Goal: Task Accomplishment & Management: Manage account settings

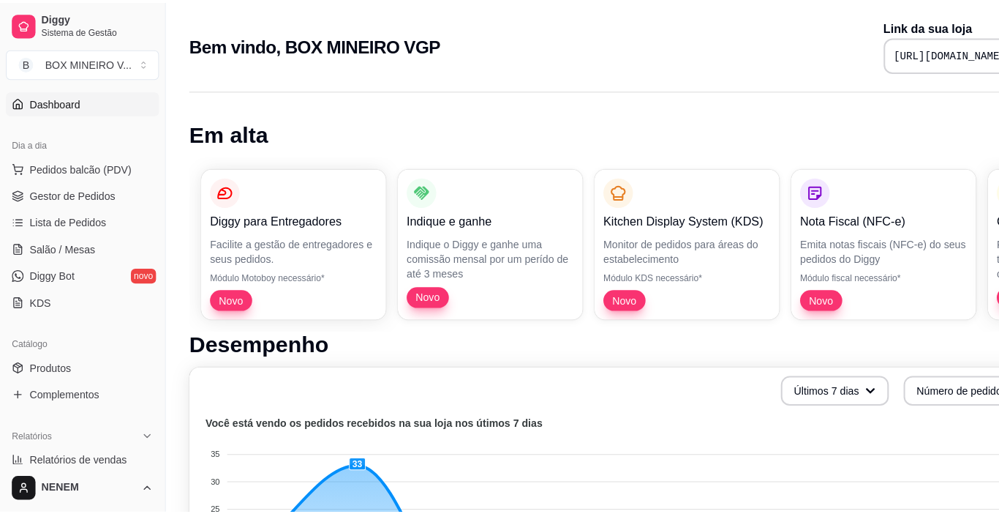
scroll to position [134, 0]
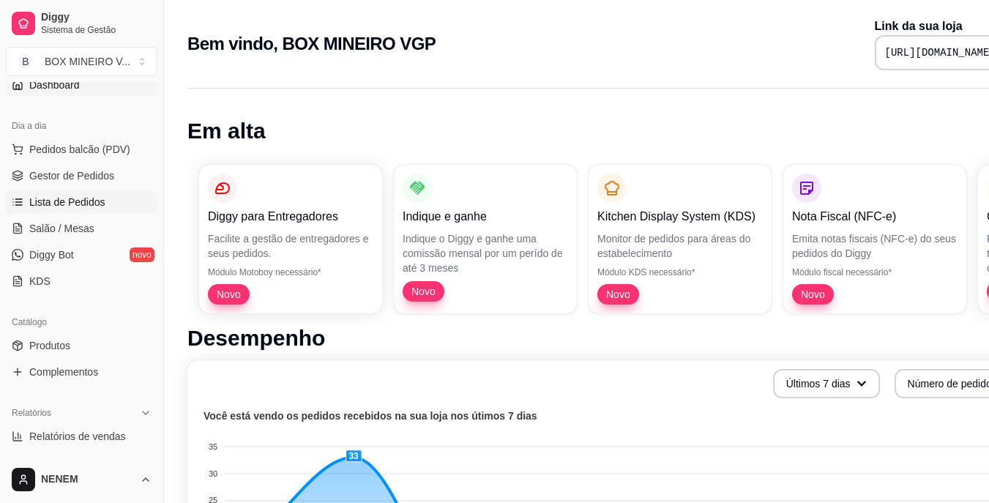
click at [80, 200] on span "Lista de Pedidos" at bounding box center [67, 202] width 76 height 15
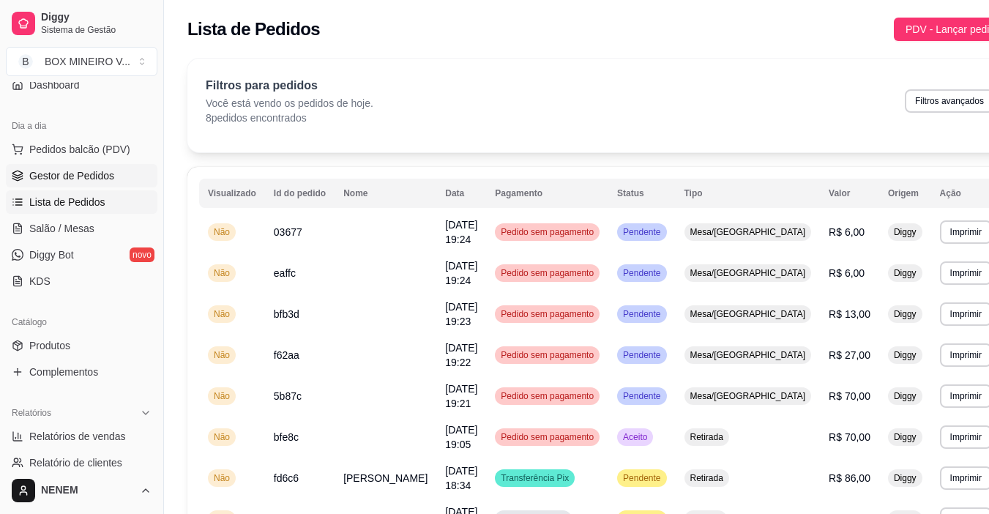
click at [88, 170] on span "Gestor de Pedidos" at bounding box center [71, 175] width 85 height 15
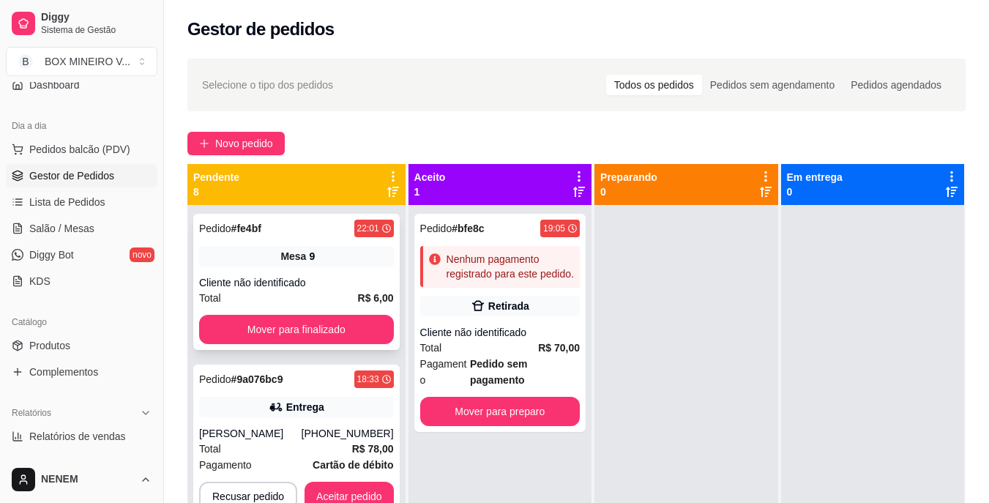
drag, startPoint x: 282, startPoint y: 286, endPoint x: 279, endPoint y: 276, distance: 10.9
click at [279, 276] on div "Cliente não identificado" at bounding box center [296, 282] width 195 height 15
click at [214, 153] on button "Novo pedido" at bounding box center [235, 143] width 97 height 23
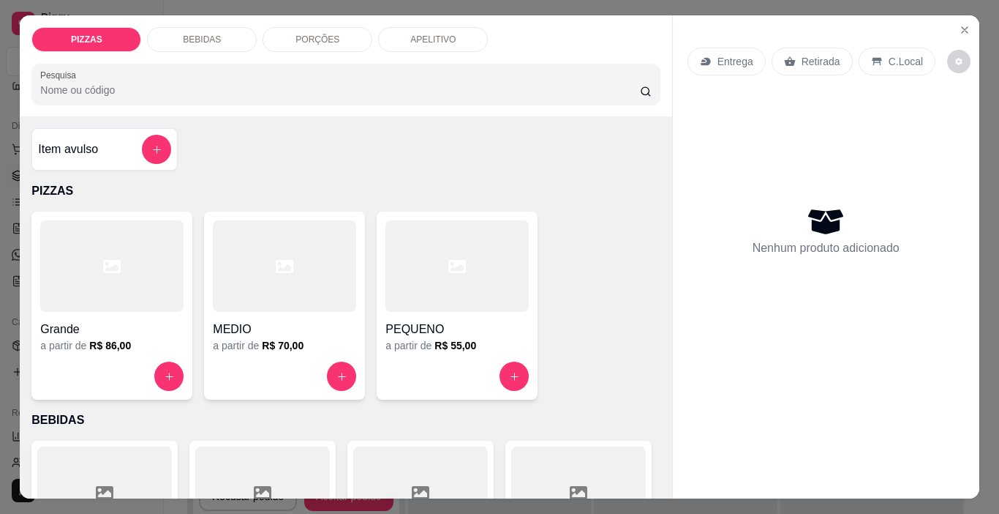
click at [135, 361] on div at bounding box center [111, 375] width 143 height 29
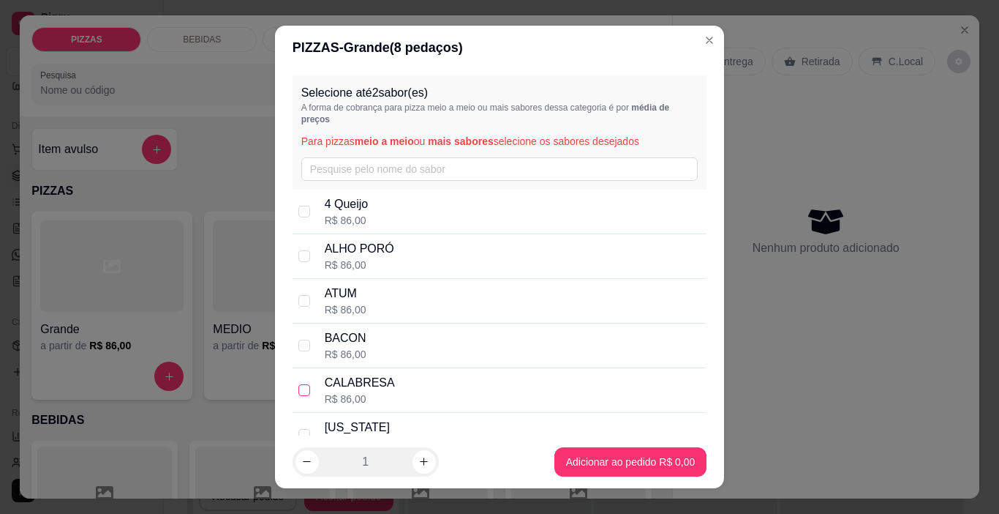
click at [301, 389] on input "checkbox" at bounding box center [305, 390] width 12 height 12
checkbox input "true"
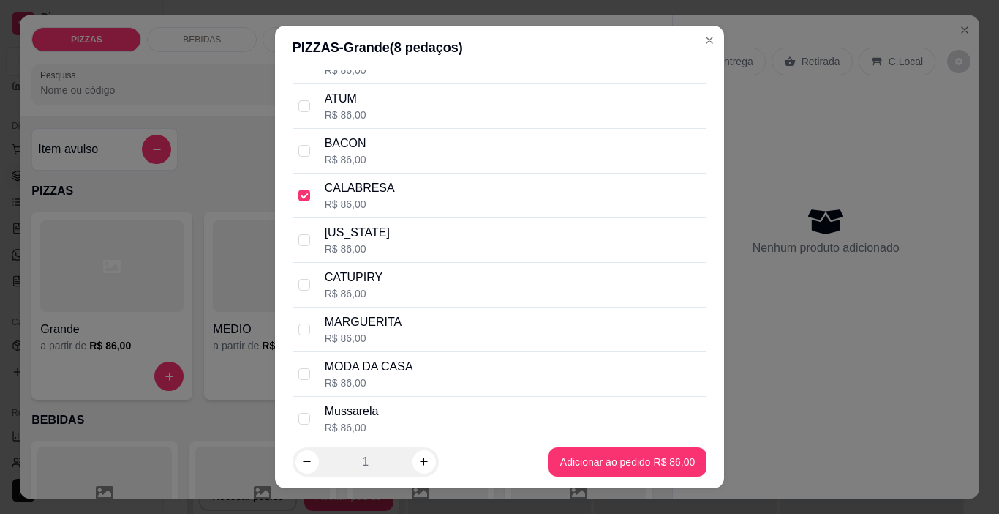
scroll to position [205, 0]
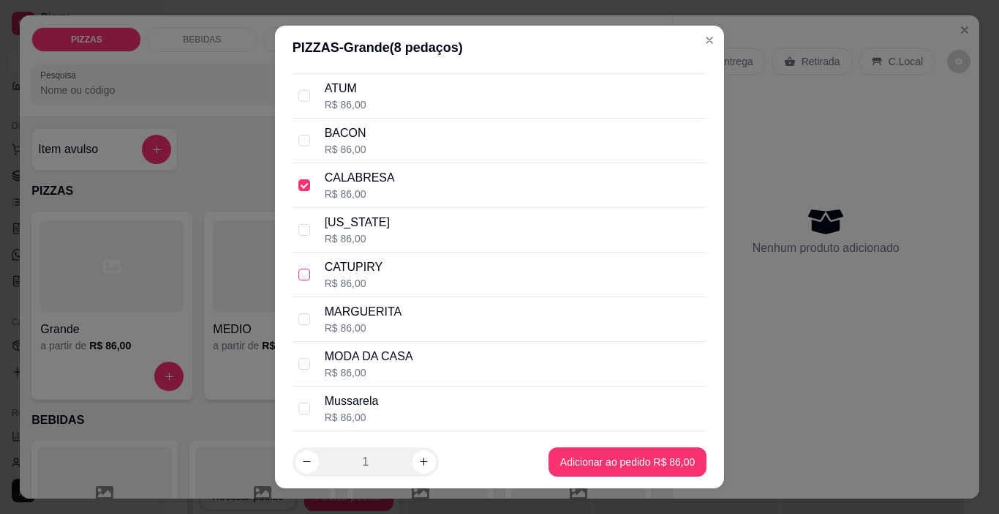
click at [302, 277] on input "checkbox" at bounding box center [305, 275] width 12 height 12
checkbox input "true"
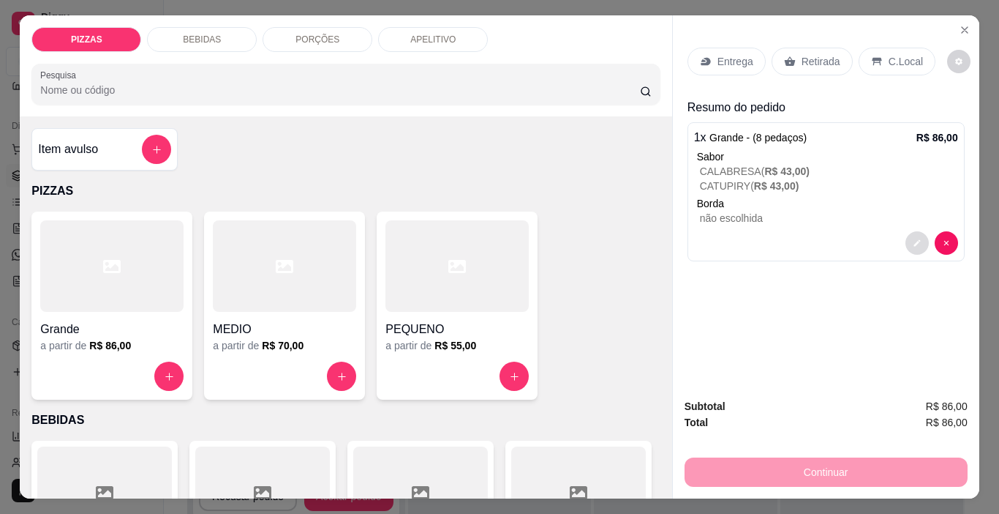
click at [913, 239] on icon "decrease-product-quantity" at bounding box center [917, 243] width 9 height 9
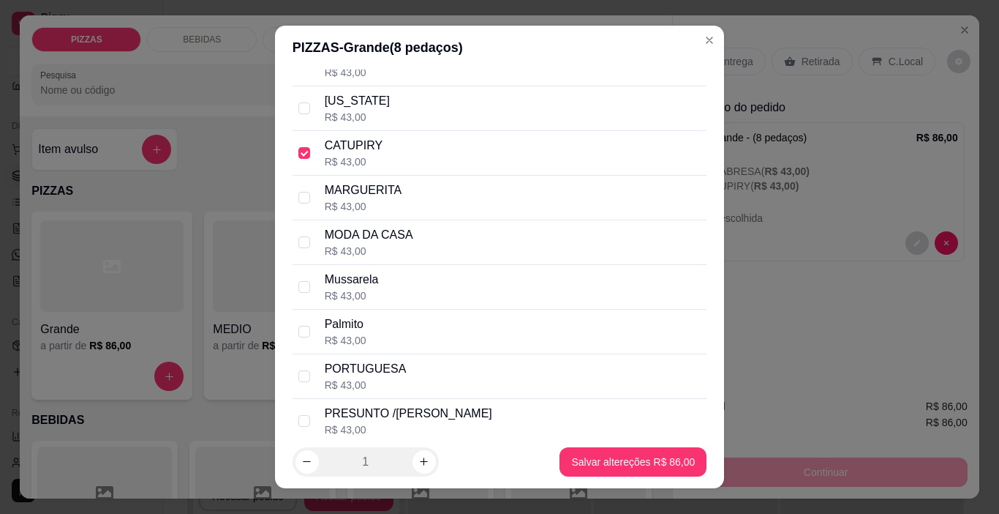
scroll to position [399, 0]
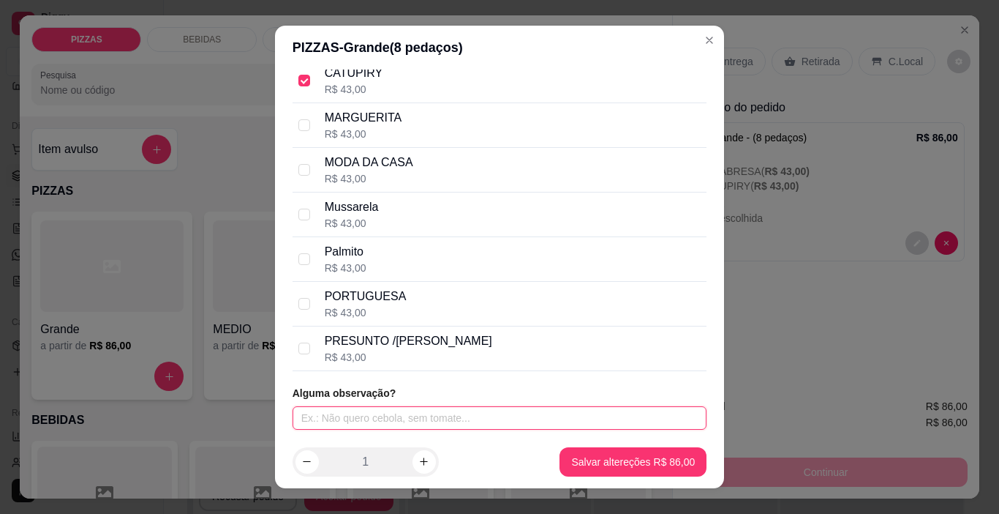
click at [550, 416] on input "text" at bounding box center [500, 417] width 415 height 23
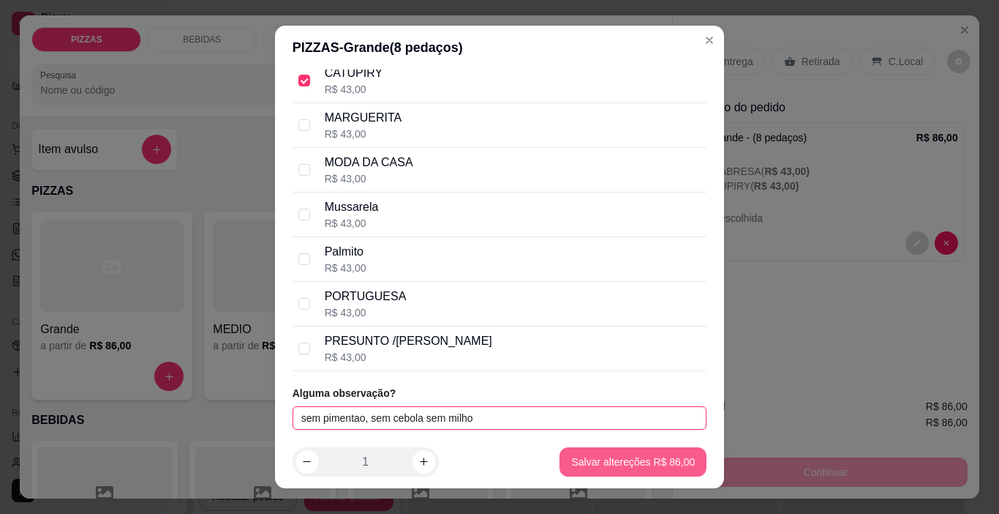
type input "sem pimentao, sem cebola sem milho"
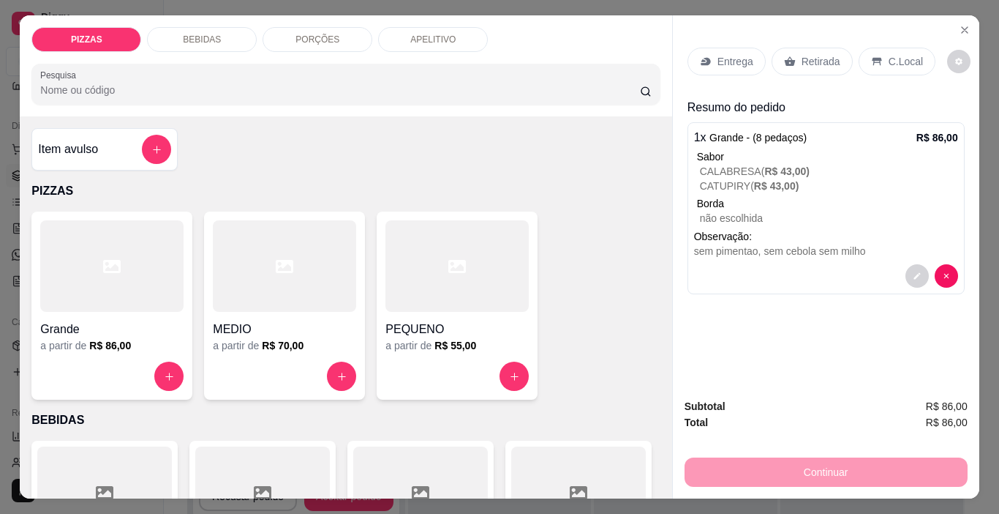
click at [802, 59] on p "Retirada" at bounding box center [821, 61] width 39 height 15
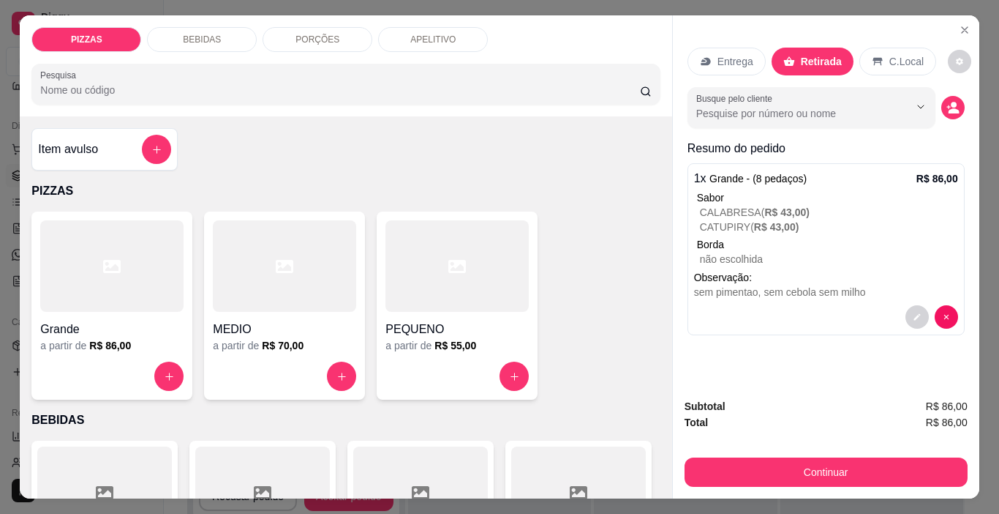
click at [811, 57] on p "Retirada" at bounding box center [821, 61] width 41 height 15
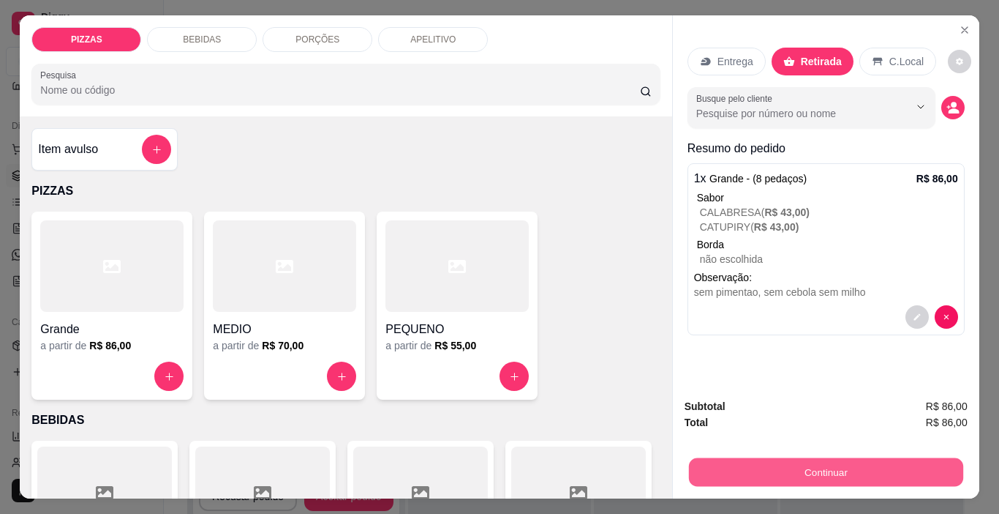
click at [838, 465] on button "Continuar" at bounding box center [826, 472] width 274 height 29
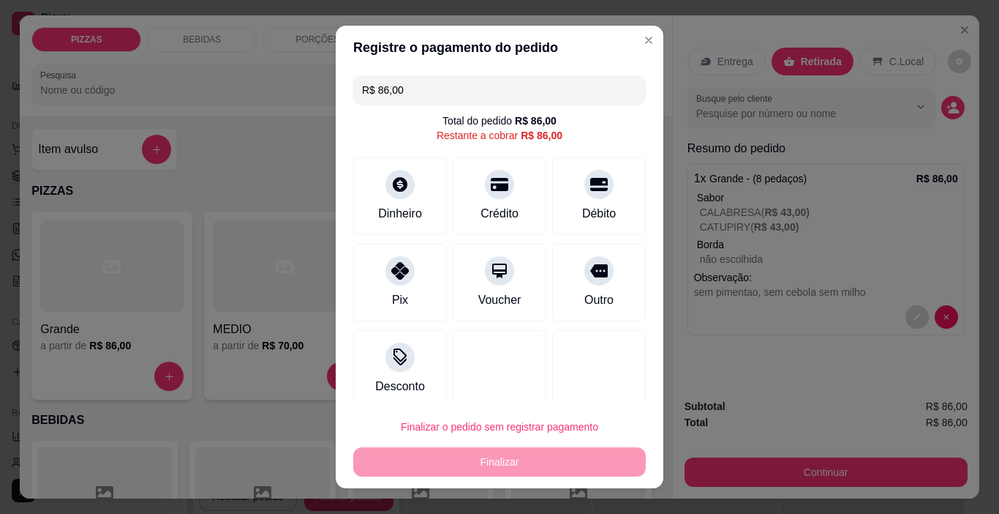
scroll to position [13, 0]
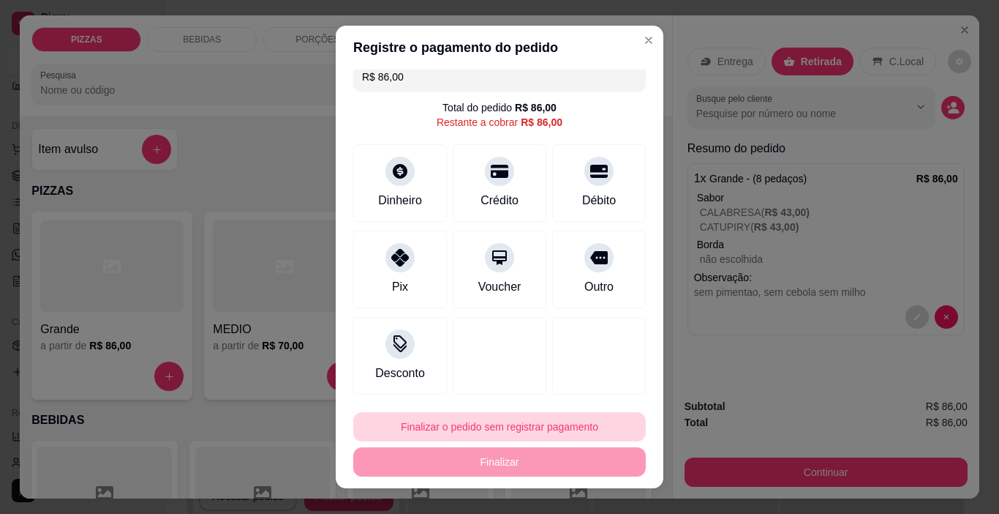
click at [474, 426] on button "Finalizar o pedido sem registrar pagamento" at bounding box center [499, 426] width 293 height 29
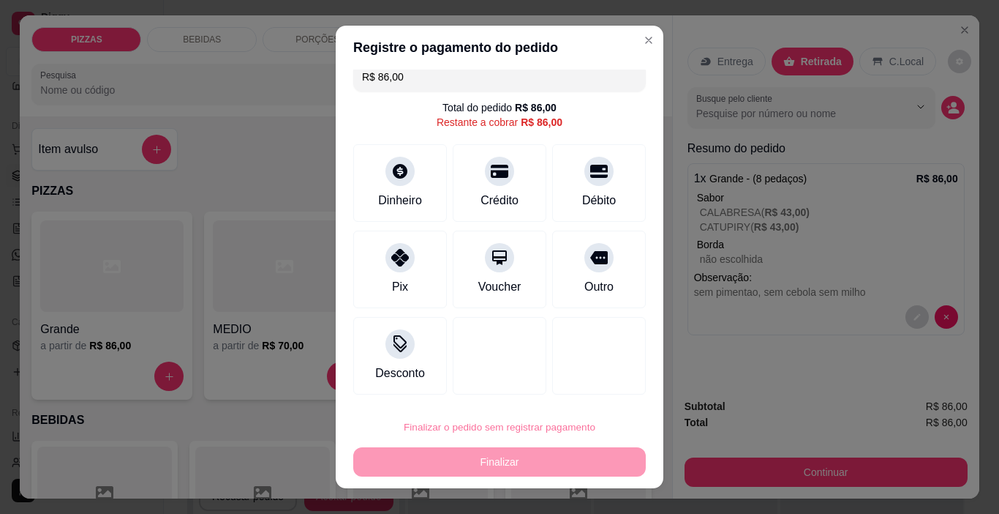
click at [577, 380] on button "Confirmar" at bounding box center [583, 385] width 52 height 22
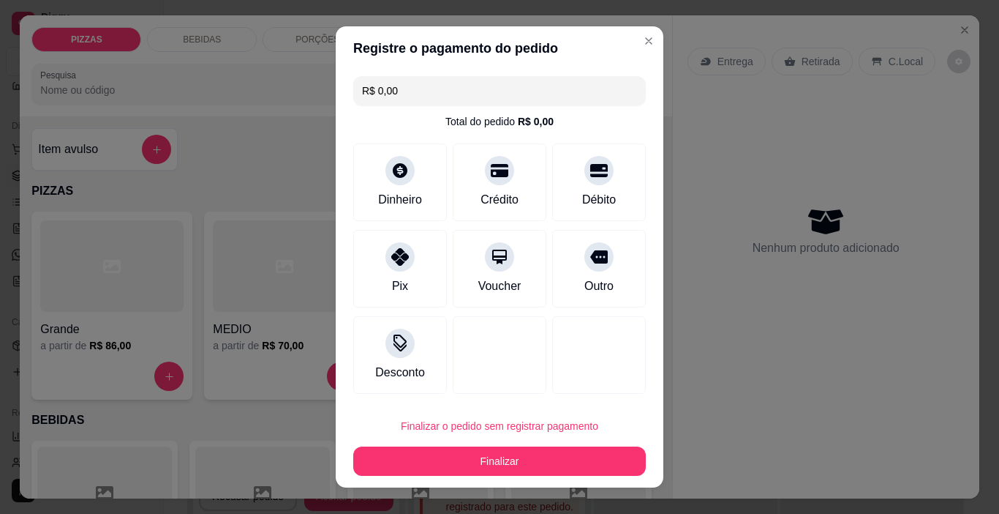
type input "R$ 0,00"
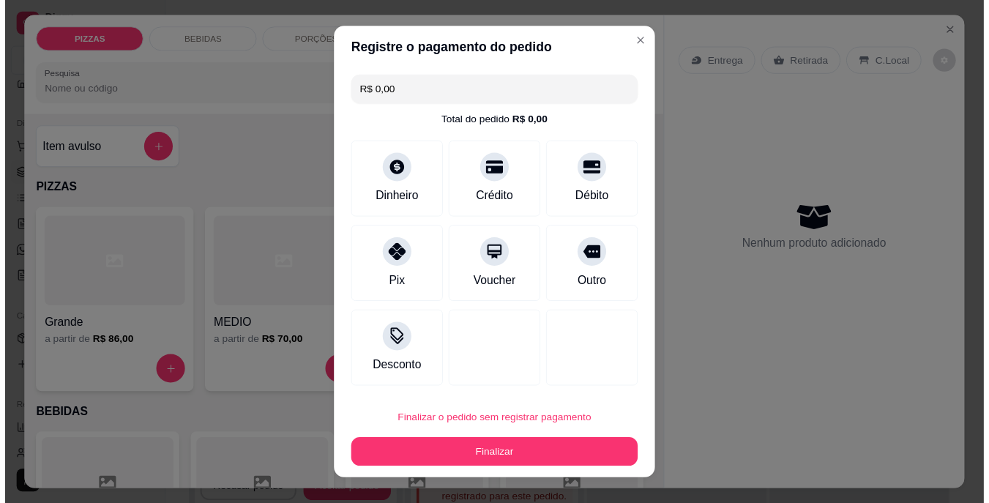
scroll to position [0, 0]
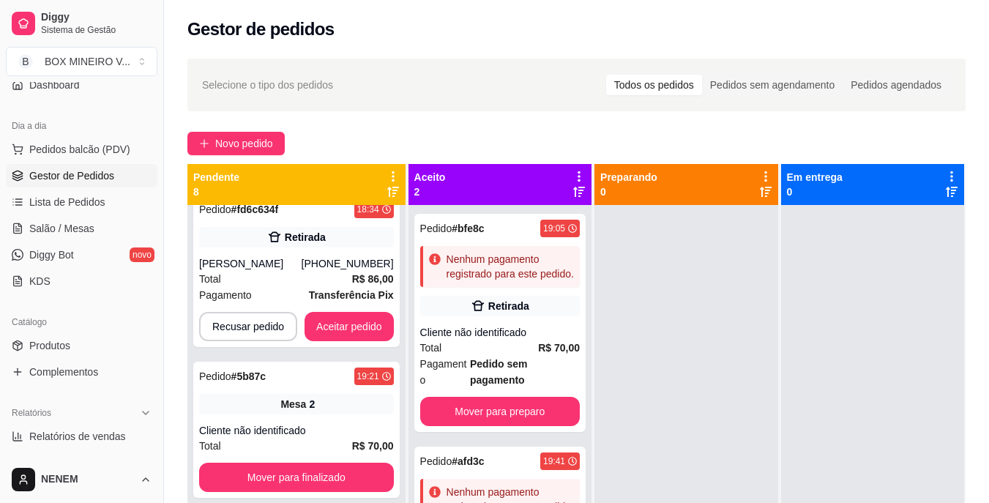
scroll to position [334, 0]
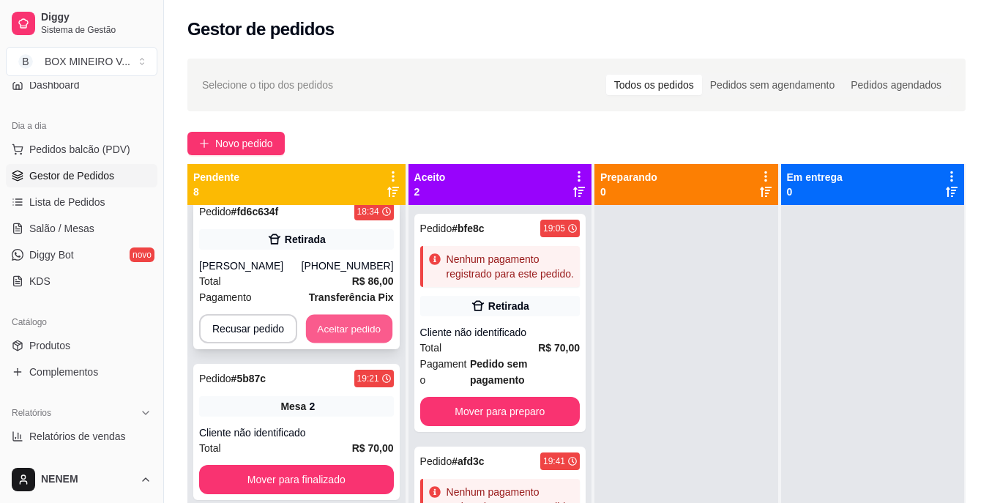
click at [372, 322] on button "Aceitar pedido" at bounding box center [349, 329] width 86 height 29
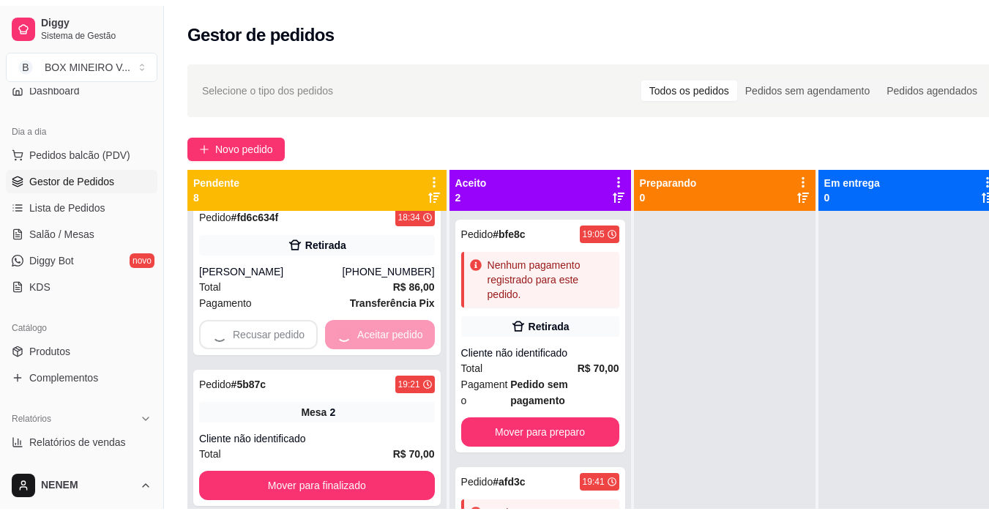
scroll to position [168, 0]
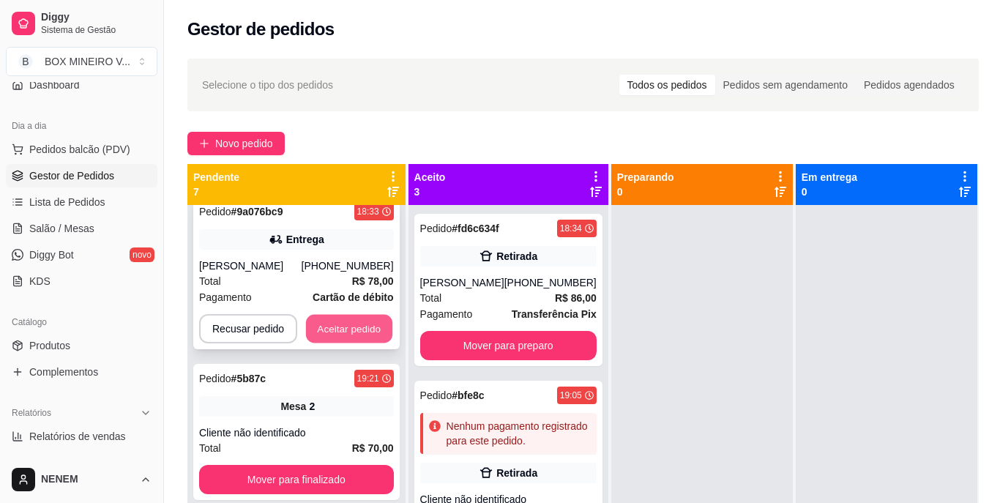
click at [375, 329] on button "Aceitar pedido" at bounding box center [349, 329] width 86 height 29
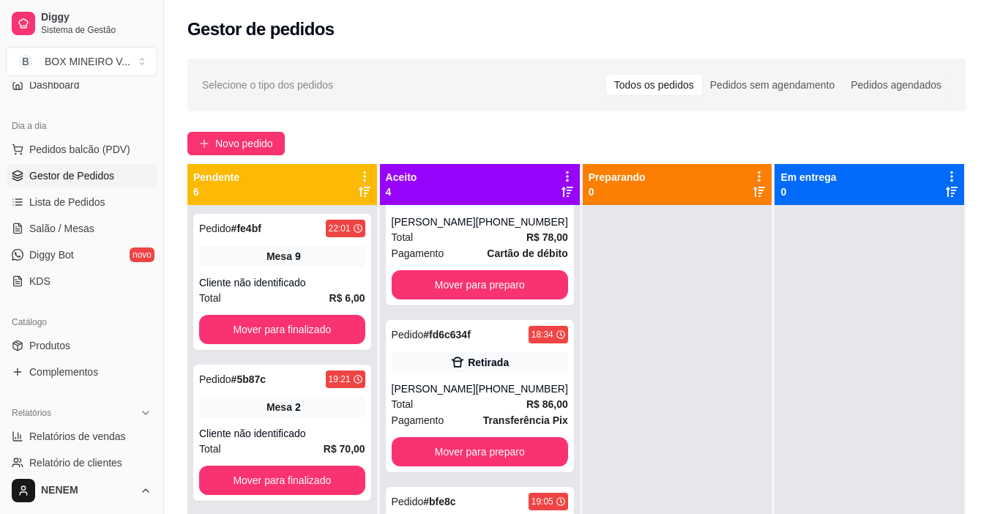
scroll to position [0, 0]
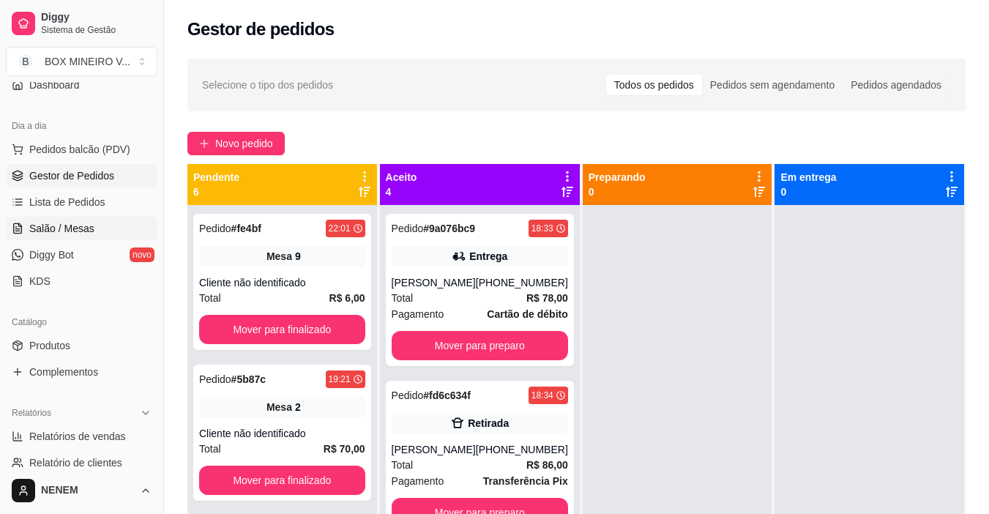
click at [74, 224] on span "Salão / Mesas" at bounding box center [61, 228] width 65 height 15
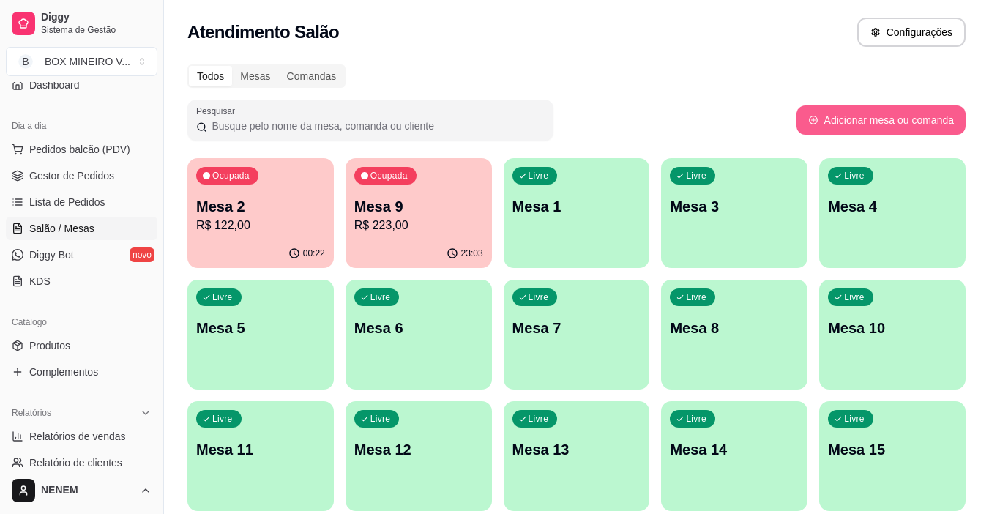
click at [927, 122] on button "Adicionar mesa ou comanda" at bounding box center [880, 119] width 169 height 29
select select "TABLE"
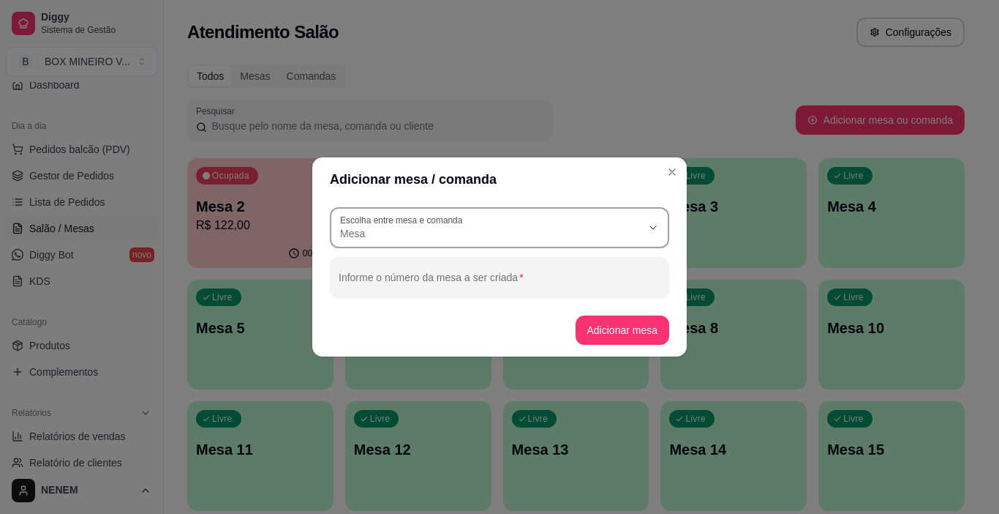
click at [609, 225] on div "Mesa" at bounding box center [490, 227] width 301 height 26
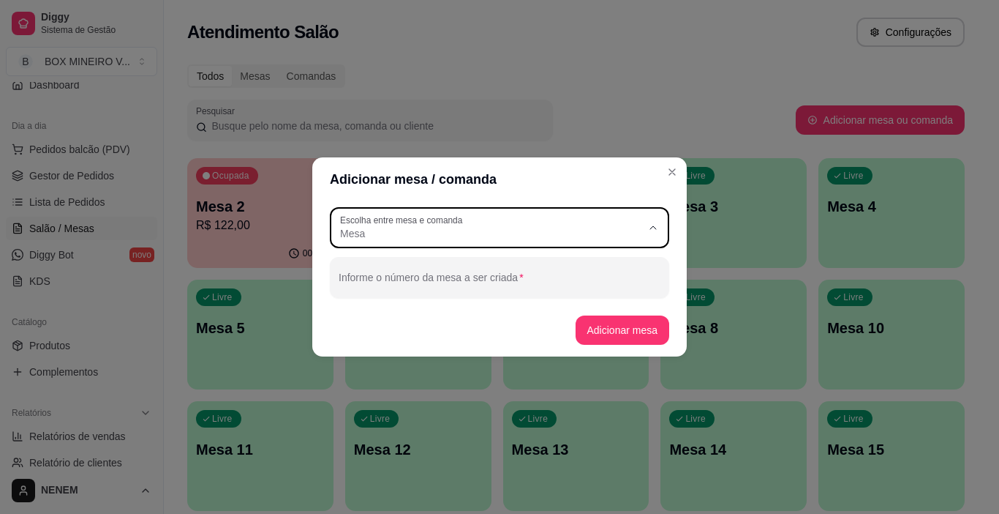
click at [543, 299] on span "Comanda" at bounding box center [493, 292] width 290 height 14
type input "CARD"
select select "CARD"
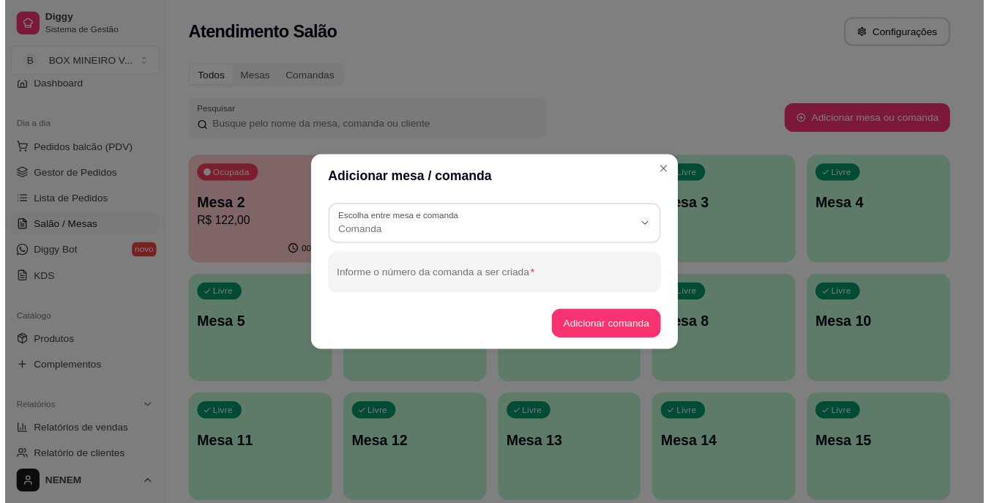
scroll to position [14, 0]
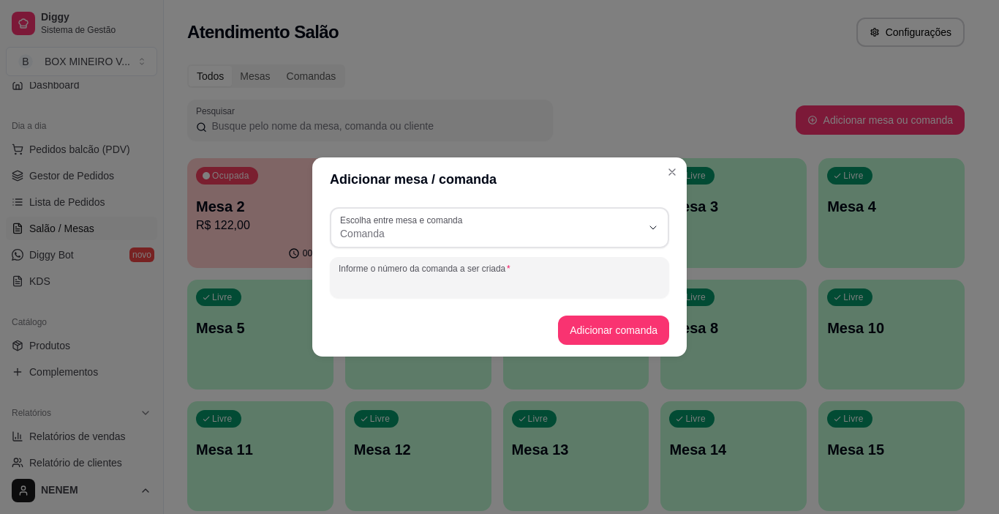
click at [498, 276] on div "Informe o número da comanda a ser criada" at bounding box center [500, 277] width 340 height 41
click at [588, 332] on button "Adicionar comanda" at bounding box center [613, 329] width 111 height 29
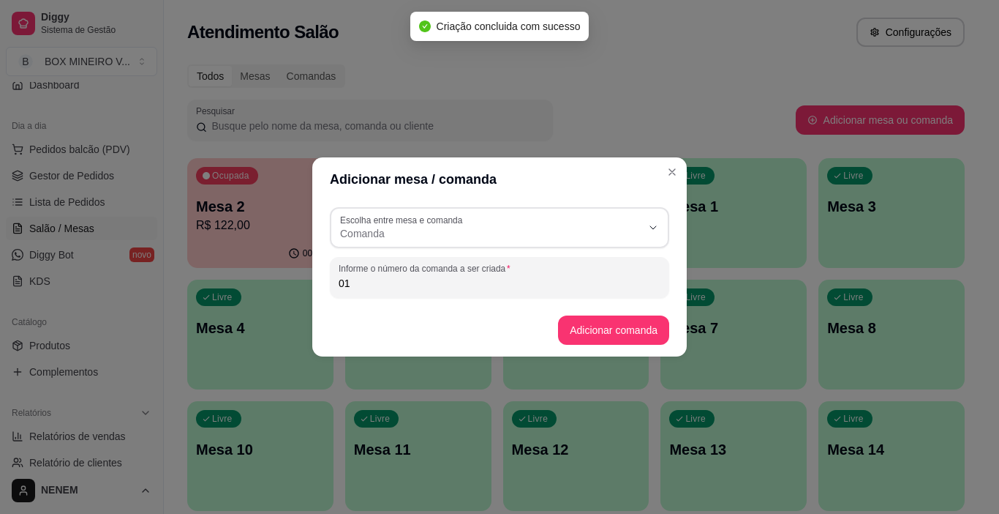
click at [582, 287] on input "01" at bounding box center [500, 283] width 322 height 15
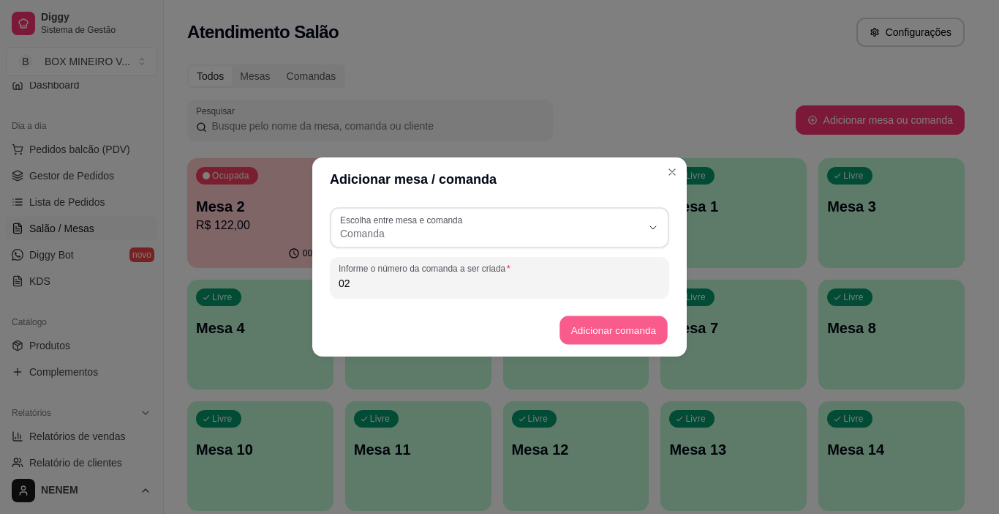
click at [618, 326] on button "Adicionar comanda" at bounding box center [614, 330] width 108 height 29
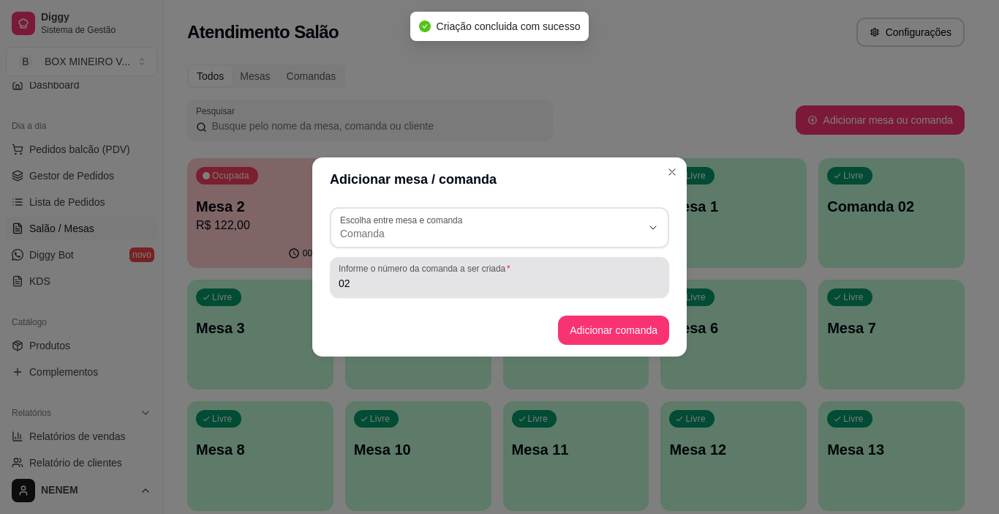
click at [565, 293] on div "Informe o número da comanda a ser criada 02" at bounding box center [500, 277] width 340 height 41
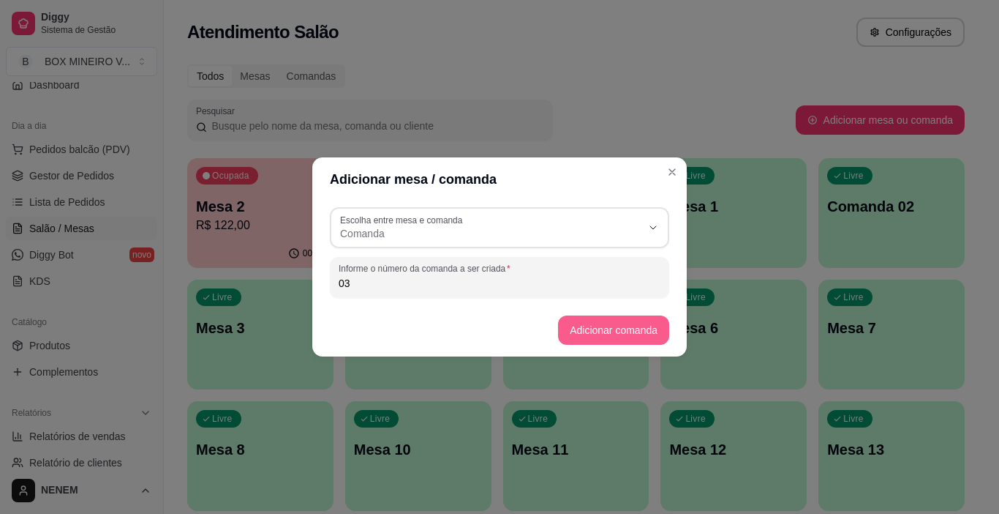
click at [593, 337] on button "Adicionar comanda" at bounding box center [613, 329] width 111 height 29
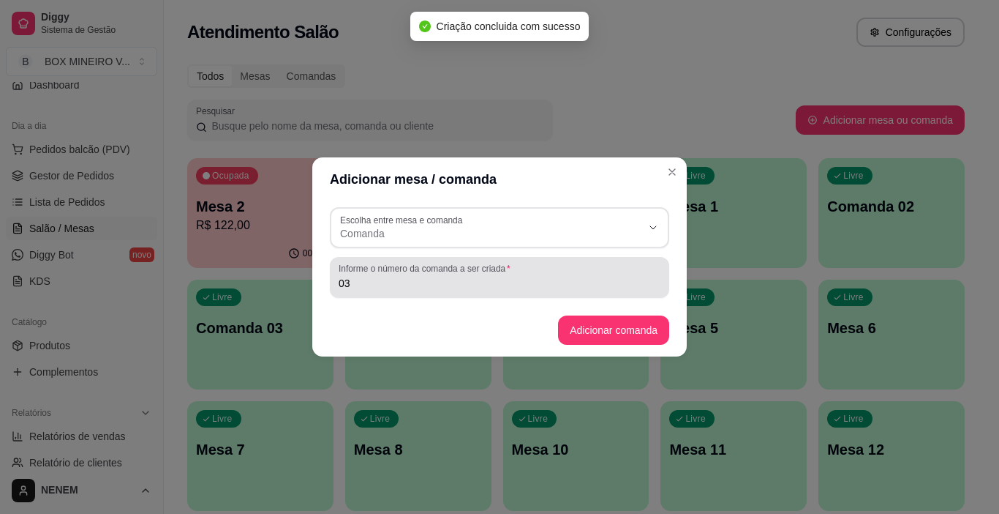
click at [460, 283] on input "03" at bounding box center [500, 283] width 322 height 15
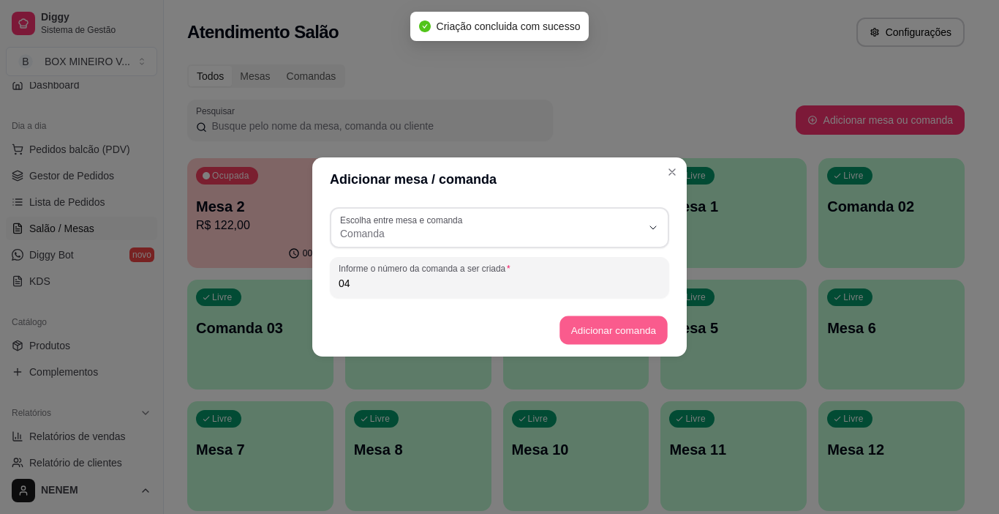
click at [586, 323] on button "Adicionar comanda" at bounding box center [614, 330] width 108 height 29
click at [439, 286] on input "04" at bounding box center [500, 283] width 322 height 15
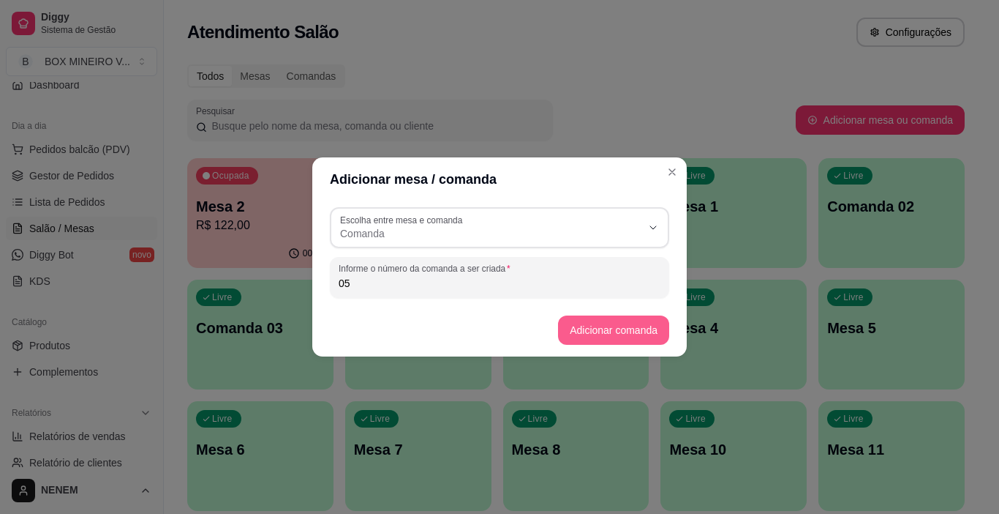
type input "05"
click at [594, 328] on button "Adicionar comanda" at bounding box center [614, 330] width 108 height 29
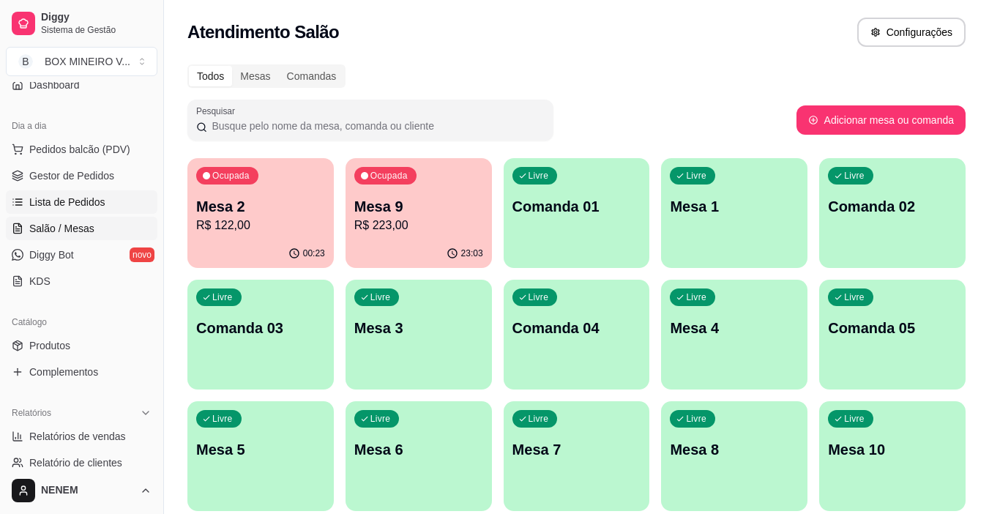
click at [64, 192] on link "Lista de Pedidos" at bounding box center [81, 201] width 151 height 23
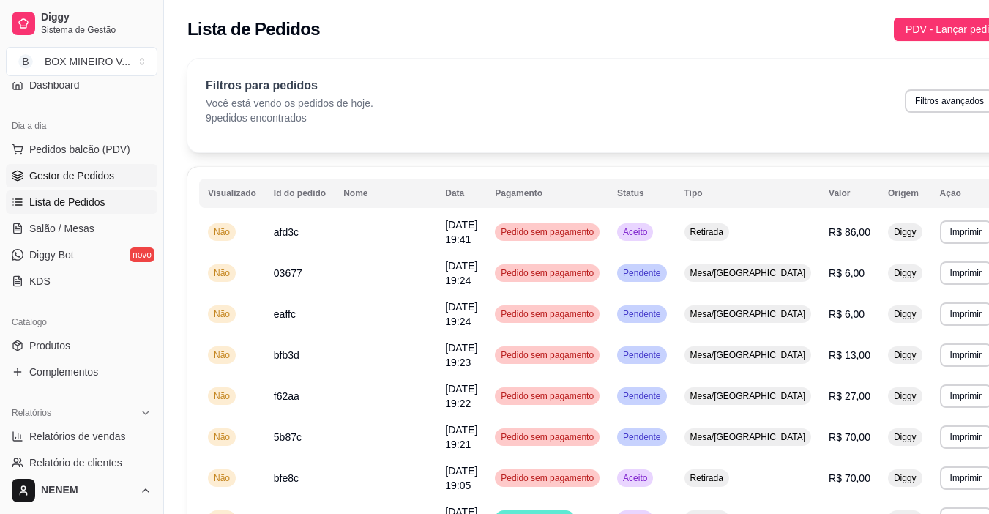
click at [70, 171] on span "Gestor de Pedidos" at bounding box center [71, 175] width 85 height 15
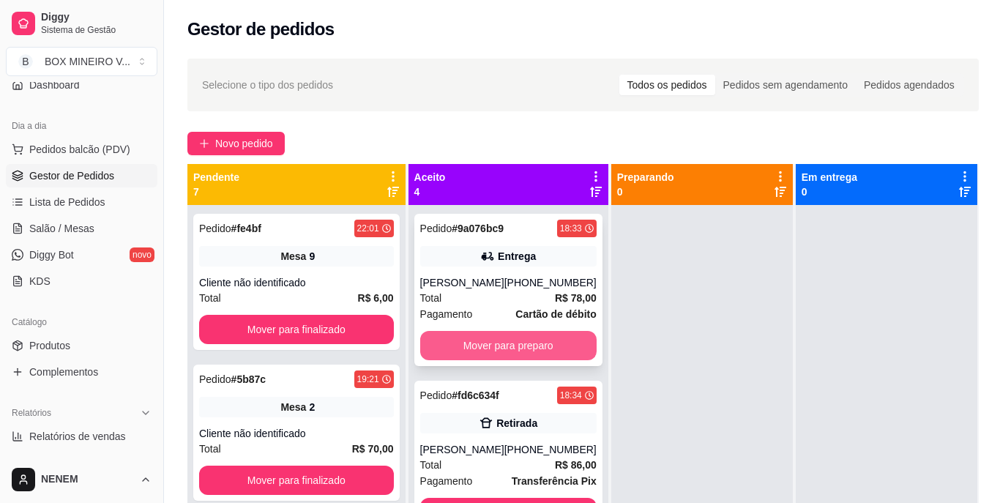
click at [469, 345] on button "Mover para preparo" at bounding box center [508, 345] width 176 height 29
